Goal: Information Seeking & Learning: Learn about a topic

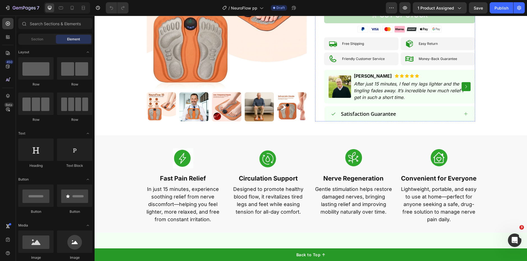
scroll to position [194, 0]
click at [181, 211] on p "In just 15 minutes, experience soothing relief from nerve discomfort—helping yo…" at bounding box center [183, 204] width 80 height 38
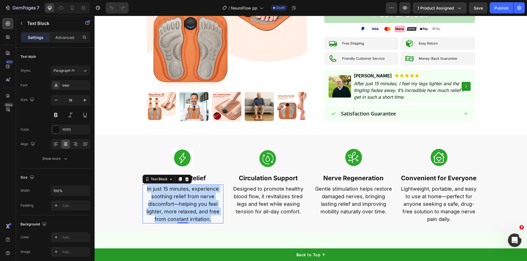
click at [181, 211] on p "In just 15 minutes, experience soothing relief from nerve discomfort—helping yo…" at bounding box center [183, 204] width 80 height 38
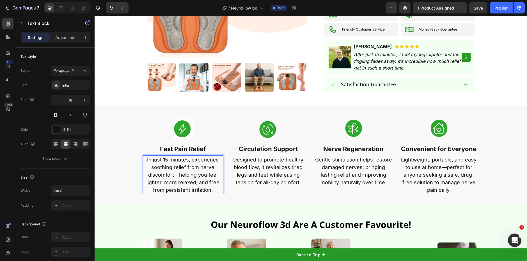
scroll to position [224, 0]
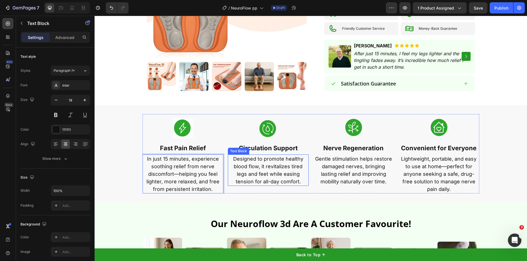
click at [254, 165] on p "Designed to promote healthy blood flow, it revitalizes tired legs and feet whil…" at bounding box center [269, 170] width 80 height 30
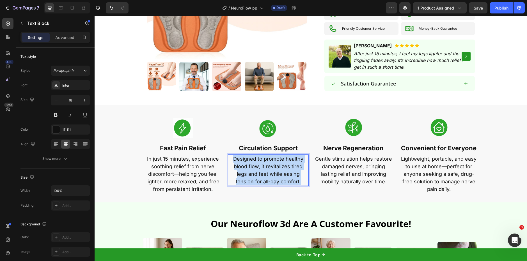
click at [254, 165] on p "Designed to promote healthy blood flow, it revitalizes tired legs and feet whil…" at bounding box center [269, 170] width 80 height 30
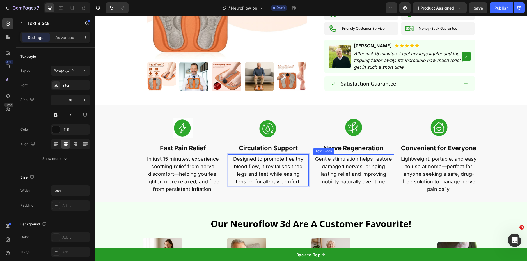
click at [350, 176] on p "Gentle stimulation helps restore damaged nerves, bringing lasting relief and im…" at bounding box center [354, 170] width 80 height 30
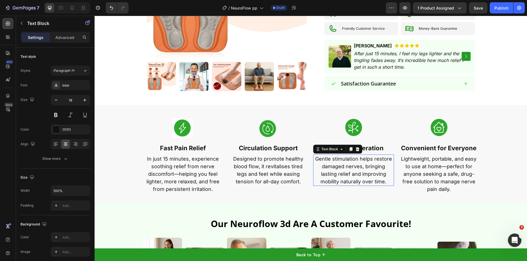
click at [350, 176] on p "Gentle stimulation helps restore damaged nerves, bringing lasting relief and im…" at bounding box center [354, 170] width 80 height 30
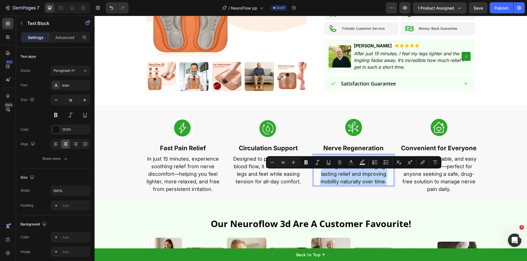
click at [350, 176] on p "Gentle stimulation helps restore damaged nerves, bringing lasting relief and im…" at bounding box center [354, 170] width 80 height 30
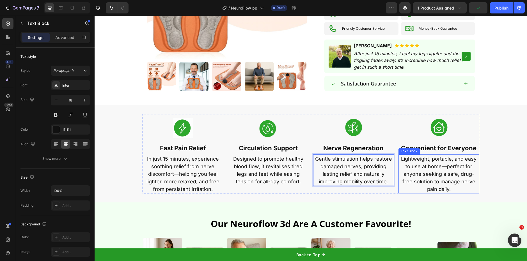
click at [448, 184] on p "Lightweight, portable, and easy to use at home—perfect for anyone seeking a saf…" at bounding box center [439, 174] width 80 height 38
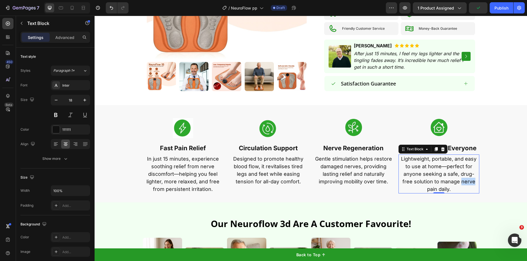
click at [448, 184] on p "Lightweight, portable, and easy to use at home—perfect for anyone seeking a saf…" at bounding box center [439, 174] width 80 height 38
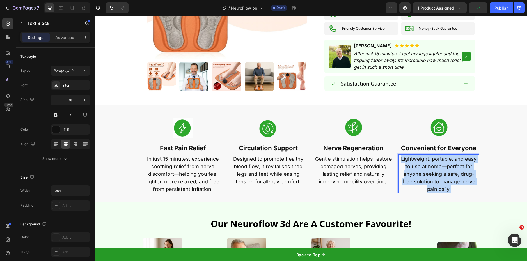
click at [448, 184] on p "Lightweight, portable, and easy to use at home—perfect for anyone seeking a saf…" at bounding box center [439, 174] width 80 height 38
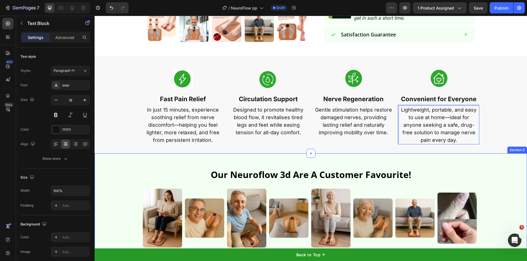
scroll to position [288, 0]
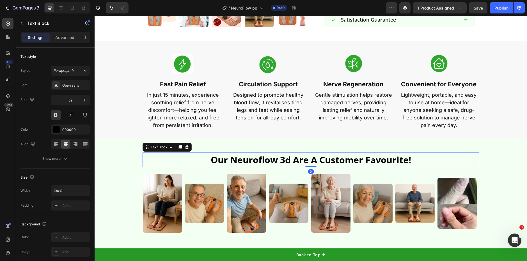
click at [287, 158] on p "our neuroflow 3d are a customer favourite!" at bounding box center [311, 159] width 336 height 13
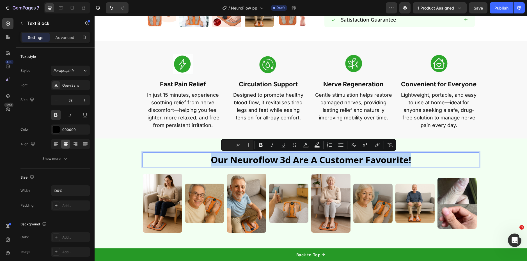
click at [216, 161] on p "our neuroflow 3d are a customer favourite!" at bounding box center [311, 159] width 336 height 13
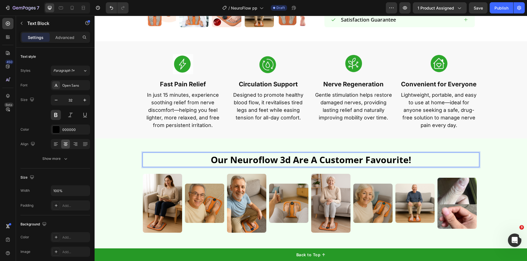
click at [220, 162] on p "our neuroflow 3d are a customer favourite!" at bounding box center [311, 159] width 336 height 13
click at [95, 16] on lt-strong "O" at bounding box center [95, 16] width 0 height 0
click at [259, 160] on p "Our neuroflow 3d are a customer favourite!" at bounding box center [311, 159] width 336 height 13
click at [287, 163] on p "Our neuroFlow 3d are a customer favourite!" at bounding box center [311, 159] width 336 height 13
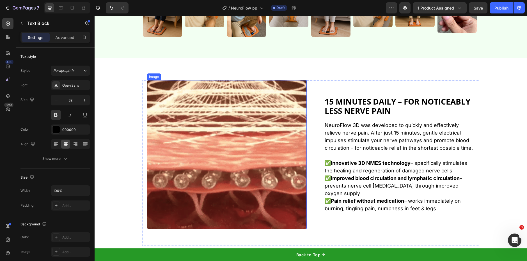
scroll to position [484, 0]
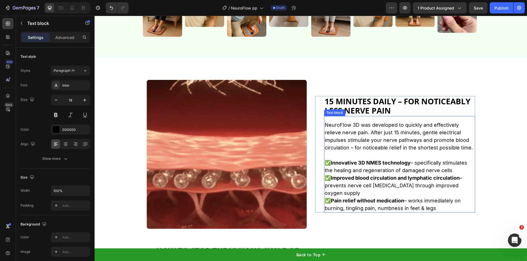
click at [351, 152] on p at bounding box center [400, 156] width 150 height 8
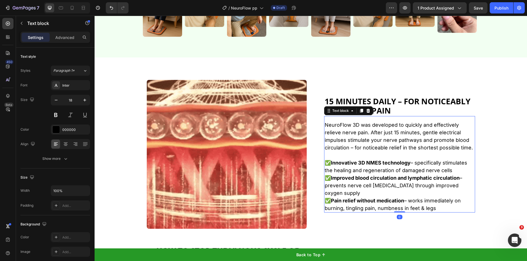
click at [351, 152] on p at bounding box center [400, 156] width 150 height 8
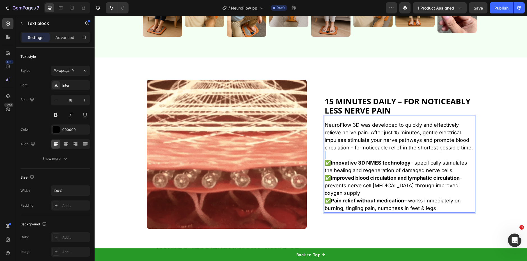
click at [351, 152] on p "Rich Text Editor. Editing area: main" at bounding box center [400, 156] width 150 height 8
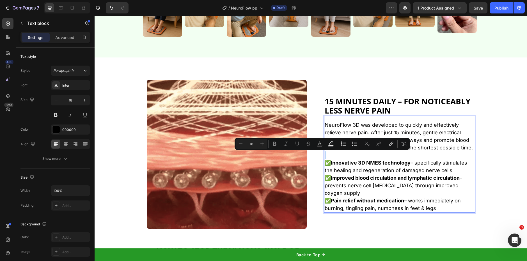
click at [408, 188] on p "✅Improved blood circulation and lymphatic circulation – prevents nerve cell [ME…" at bounding box center [400, 185] width 150 height 23
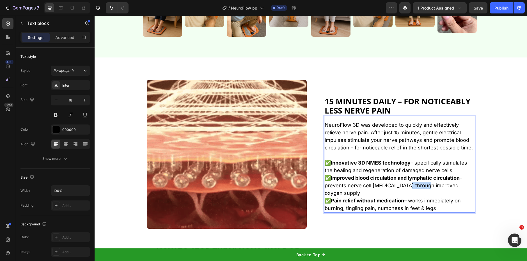
click at [408, 188] on p "✅Improved blood circulation and lymphatic circulation – prevents nerve cell [ME…" at bounding box center [400, 185] width 150 height 23
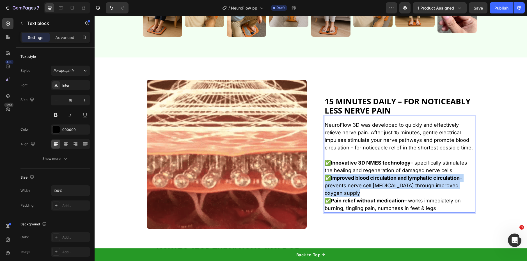
click at [408, 188] on p "✅Improved blood circulation and lymphatic circulation – prevents nerve cell [ME…" at bounding box center [400, 185] width 150 height 23
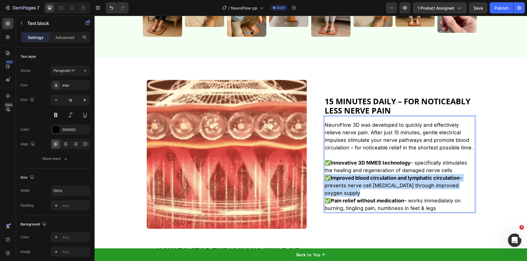
click at [407, 188] on p "✅Improved blood circulation and lymphatic circulation – prevents nerve cell [ME…" at bounding box center [400, 185] width 150 height 23
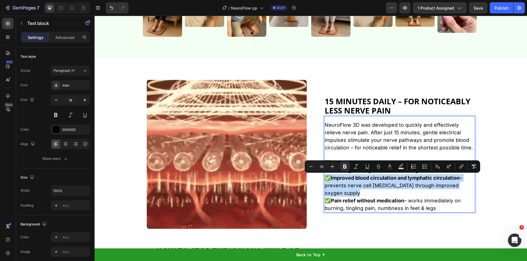
click at [407, 188] on p "✅Improved blood circulation and lymphatic circulation – prevents nerve cell [ME…" at bounding box center [400, 185] width 150 height 23
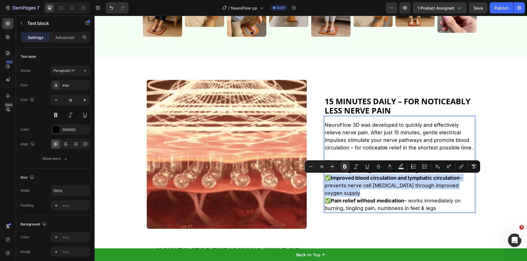
click at [407, 188] on p "✅Improved blood circulation and lymphatic circulation – prevents nerve cell [ME…" at bounding box center [400, 185] width 150 height 23
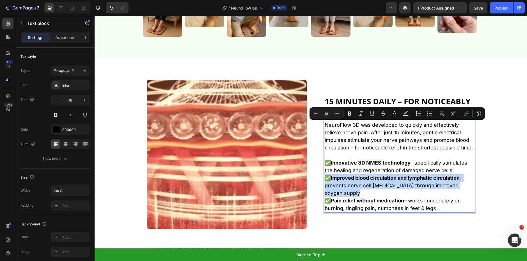
drag, startPoint x: 440, startPoint y: 208, endPoint x: 318, endPoint y: 116, distance: 152.8
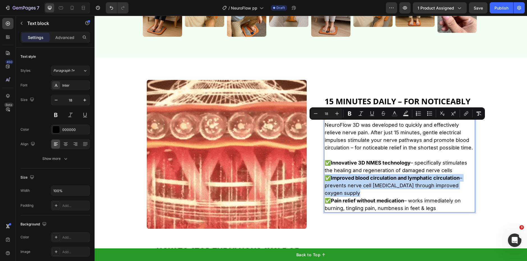
click at [318, 116] on div "15 minutes daily – for noticeably less nerve pain Heading NeuroFlow 3D was deve…" at bounding box center [395, 154] width 160 height 117
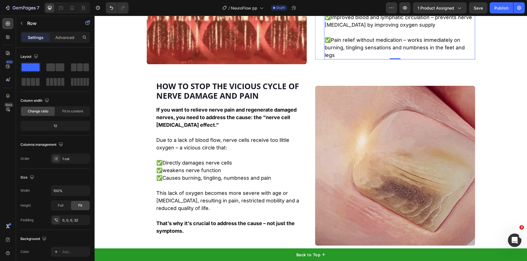
scroll to position [649, 0]
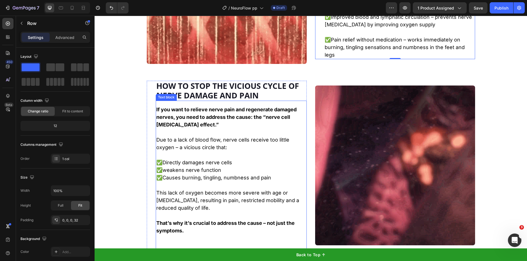
click at [232, 181] on p "✅Causes burning, tingling, numbness and pain" at bounding box center [231, 178] width 150 height 8
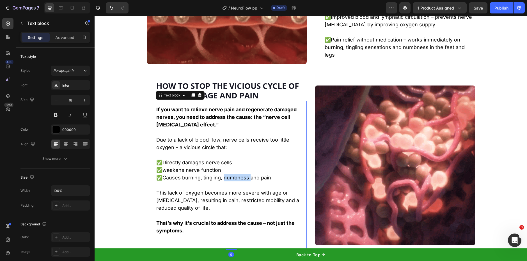
click at [232, 181] on p "✅Causes burning, tingling, numbness and pain" at bounding box center [231, 178] width 150 height 8
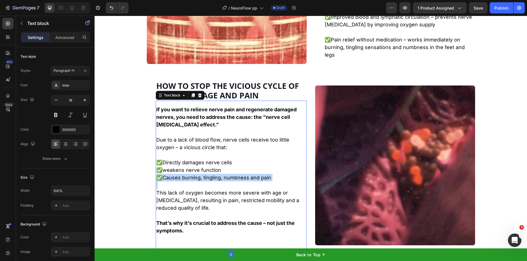
click at [232, 181] on p "✅Causes burning, tingling, numbness and pain" at bounding box center [231, 178] width 150 height 8
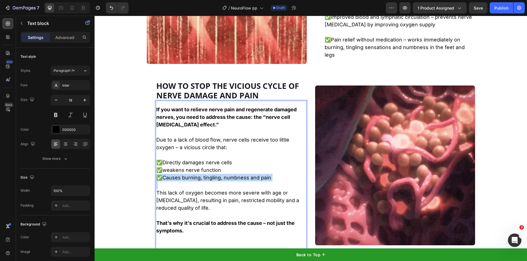
click at [232, 181] on p "✅Causes burning, tingling, numbness and pain" at bounding box center [231, 178] width 150 height 8
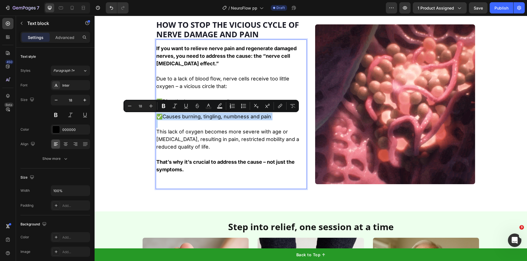
scroll to position [711, 0]
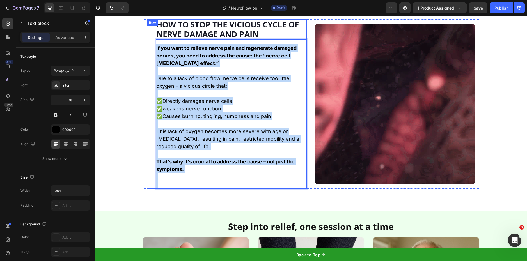
drag, startPoint x: 206, startPoint y: 186, endPoint x: 152, endPoint y: 48, distance: 148.1
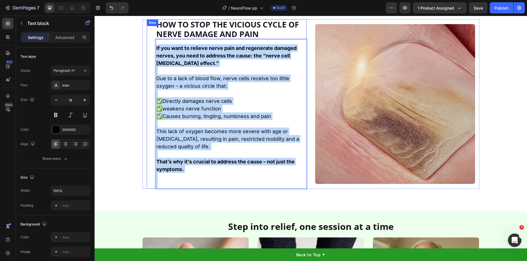
click at [152, 48] on div "How to stop the vicious cycle of nerve damage and pain Heading If you want to r…" at bounding box center [227, 104] width 160 height 170
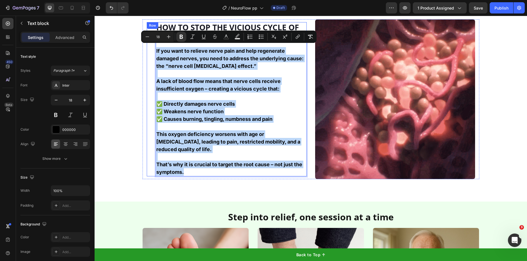
scroll to position [713, 0]
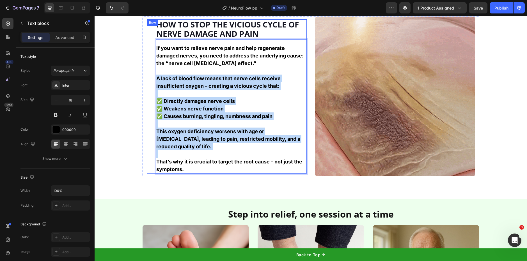
drag, startPoint x: 234, startPoint y: 151, endPoint x: 152, endPoint y: 78, distance: 109.6
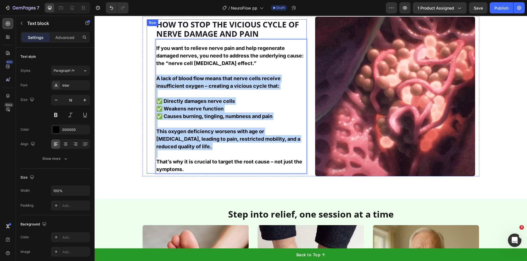
click at [151, 78] on div "How to stop the vicious cycle of nerve damage and pain Heading If you want to r…" at bounding box center [227, 96] width 160 height 154
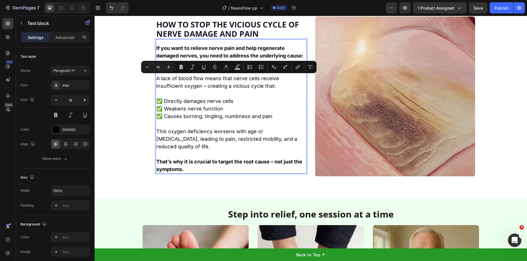
click at [200, 105] on p "✅ Directly damages nerve cells" at bounding box center [231, 101] width 150 height 8
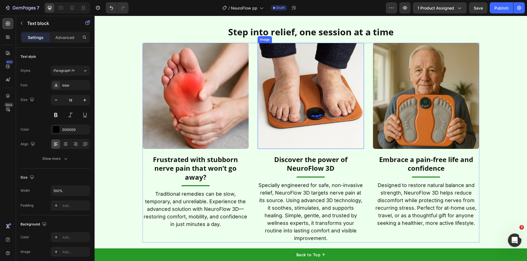
scroll to position [896, 0]
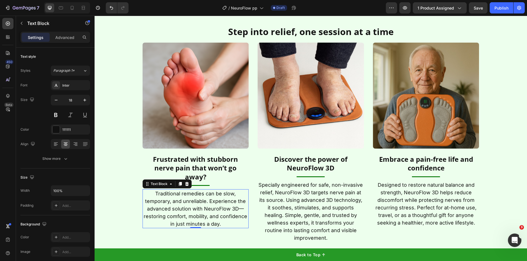
click at [193, 194] on p "Traditional remedies can be slow, temporary, and unreliable. Experience the adv…" at bounding box center [195, 209] width 105 height 38
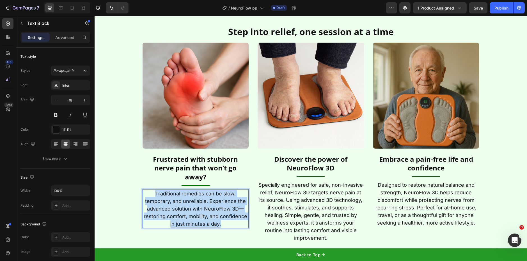
click at [193, 194] on p "Traditional remedies can be slow, temporary, and unreliable. Experience the adv…" at bounding box center [195, 209] width 105 height 38
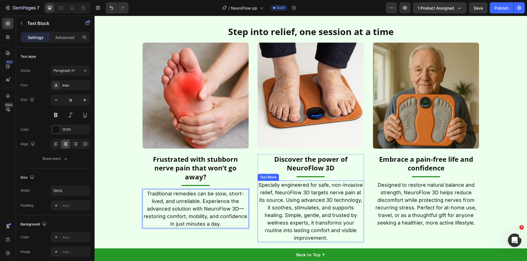
click at [284, 206] on p "Specially engineered for safe, non-invasive relief, NeuroFlow 3D targets nerve …" at bounding box center [310, 211] width 105 height 61
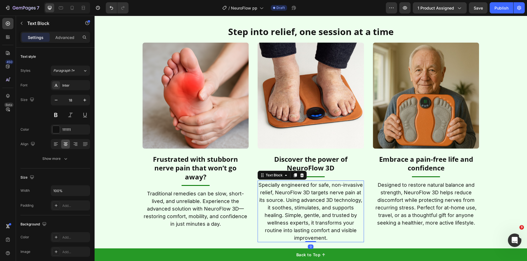
click at [284, 206] on p "Specially engineered for safe, non-invasive relief, NeuroFlow 3D targets nerve …" at bounding box center [310, 211] width 105 height 61
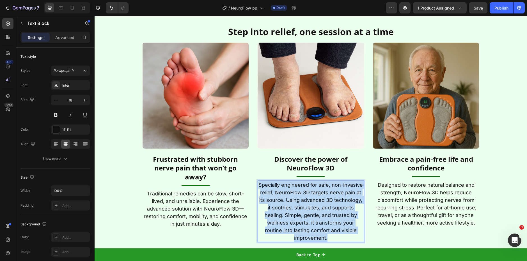
click at [284, 206] on p "Specially engineered for safe, non-invasive relief, NeuroFlow 3D targets nerve …" at bounding box center [310, 211] width 105 height 61
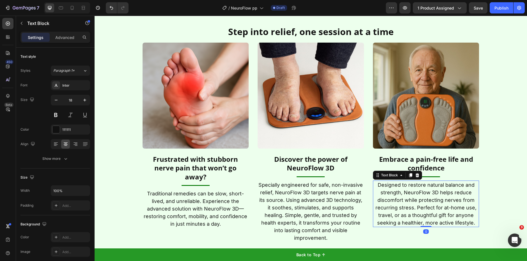
click at [426, 204] on p "Designed to restore natural balance and strength, NeuroFlow 3D helps reduce dis…" at bounding box center [426, 203] width 105 height 45
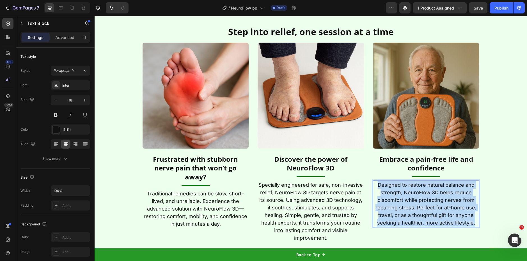
click at [426, 204] on p "Designed to restore natural balance and strength, NeuroFlow 3D helps reduce dis…" at bounding box center [426, 203] width 105 height 45
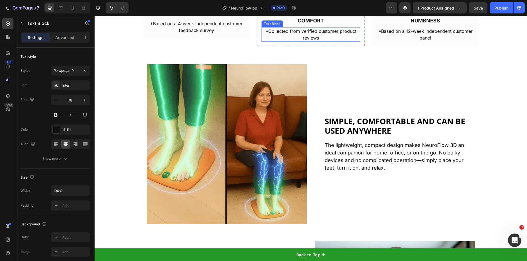
scroll to position [1180, 0]
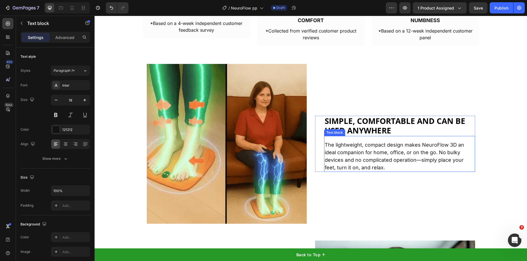
click at [373, 154] on p "The lightweight, compact design makes NeuroFlow 3D an ideal companion for home,…" at bounding box center [400, 156] width 150 height 30
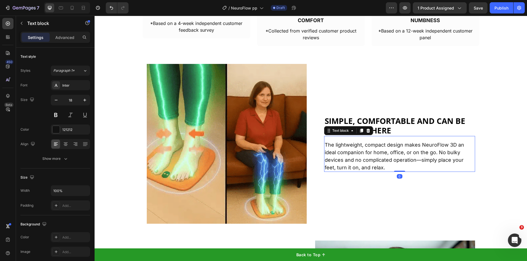
click at [373, 154] on p "The lightweight, compact design makes NeuroFlow 3D an ideal companion for home,…" at bounding box center [400, 156] width 150 height 30
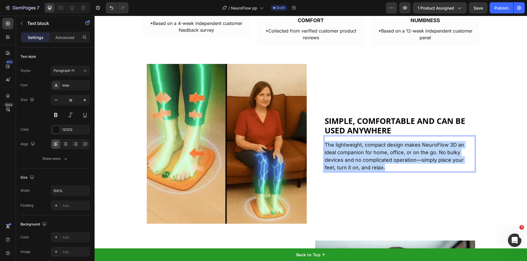
click at [373, 154] on p "The lightweight, compact design makes NeuroFlow 3D an ideal companion for home,…" at bounding box center [400, 156] width 150 height 30
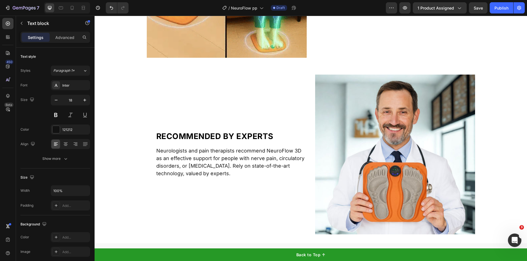
scroll to position [1347, 0]
click at [227, 166] on p "Neurologists and pain therapists recommend NeuroFlow 3D as an effective support…" at bounding box center [231, 162] width 150 height 30
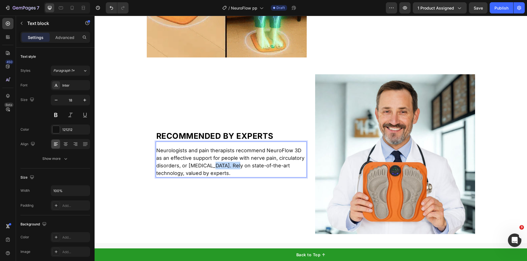
click at [227, 166] on p "Neurologists and pain therapists recommend NeuroFlow 3D as an effective support…" at bounding box center [231, 162] width 150 height 30
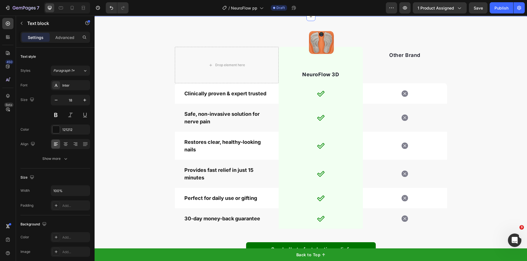
scroll to position [1574, 0]
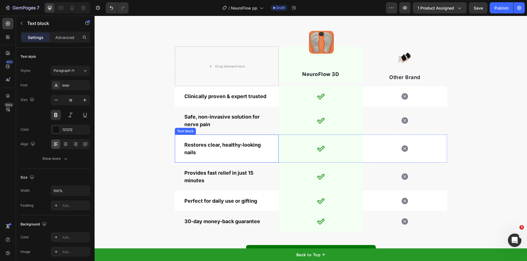
click at [225, 148] on p "Restores clear, healthy-looking nails" at bounding box center [226, 148] width 85 height 15
click at [225, 147] on p "Restores clear, healthy-looking nails" at bounding box center [226, 148] width 85 height 15
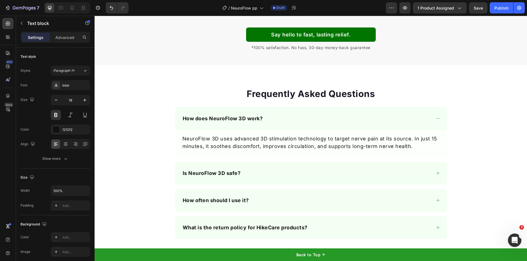
scroll to position [1786, 0]
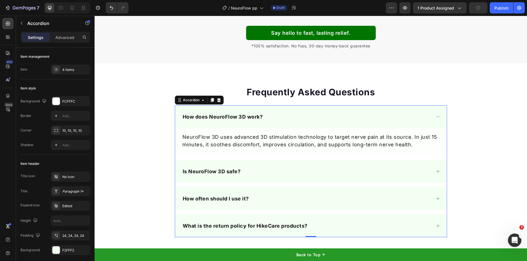
click at [243, 176] on div "Is NeuroFlow 3D safe?" at bounding box center [307, 171] width 250 height 9
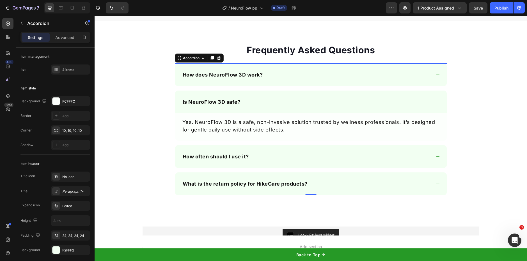
scroll to position [1831, 0]
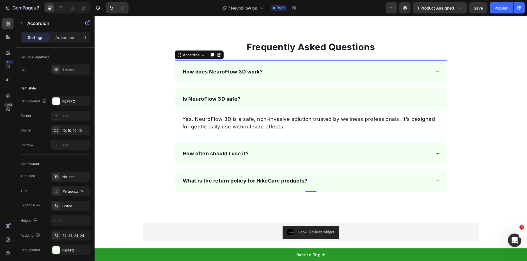
click at [299, 158] on div "How often should I use it?" at bounding box center [307, 153] width 250 height 9
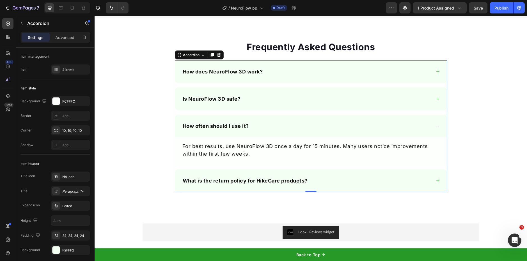
click at [329, 186] on div "What is the return policy for HikeCare products?" at bounding box center [307, 180] width 250 height 9
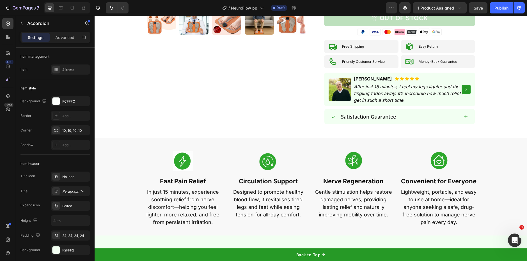
scroll to position [0, 0]
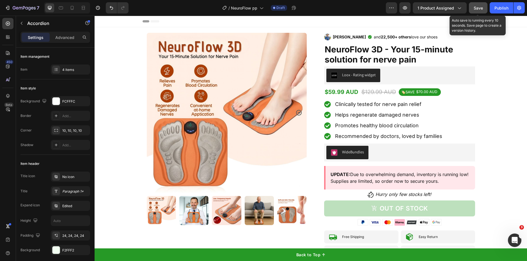
click at [480, 8] on span "Save" at bounding box center [478, 8] width 9 height 5
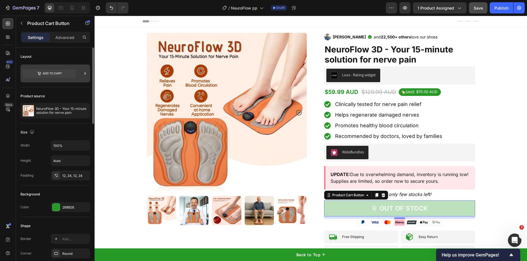
click at [47, 74] on icon at bounding box center [49, 73] width 53 height 8
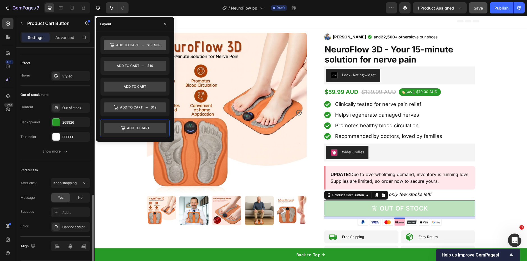
scroll to position [443, 0]
click at [135, 130] on icon at bounding box center [135, 128] width 62 height 10
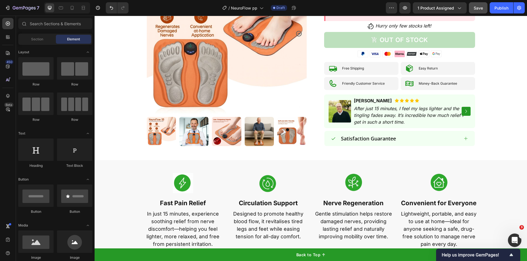
scroll to position [169, 0]
click at [407, 11] on button "button" at bounding box center [404, 7] width 11 height 11
